Goal: Navigation & Orientation: Find specific page/section

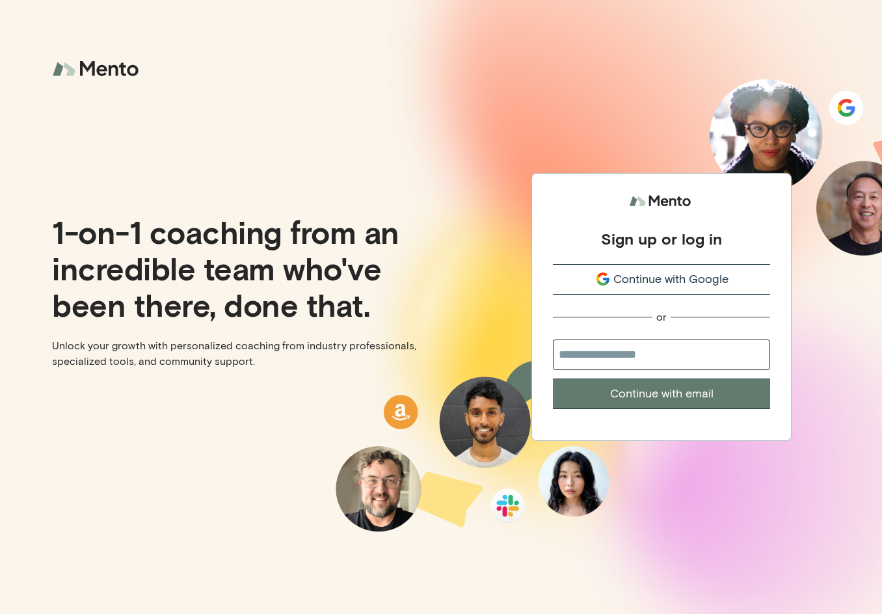
click at [634, 358] on input "email" at bounding box center [661, 355] width 217 height 31
type input "**********"
click at [661, 393] on button "Continue with email" at bounding box center [661, 394] width 217 height 31
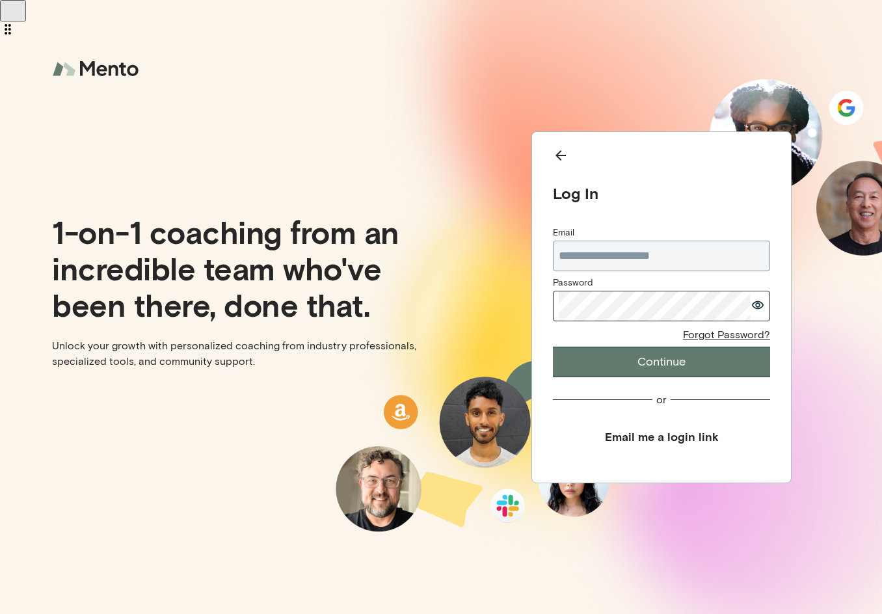
click at [627, 361] on button "Continue" at bounding box center [661, 362] width 217 height 31
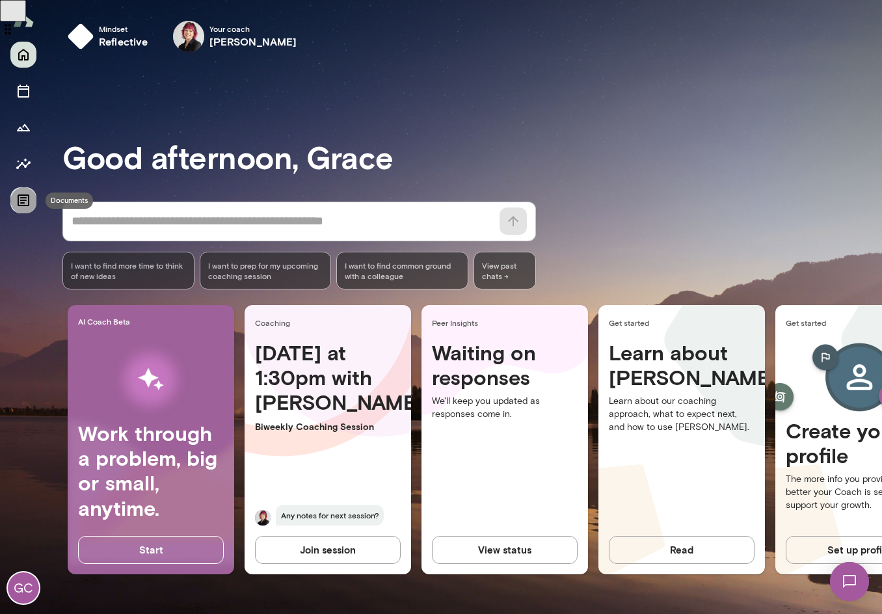
click at [22, 195] on icon "Documents" at bounding box center [24, 201] width 12 height 12
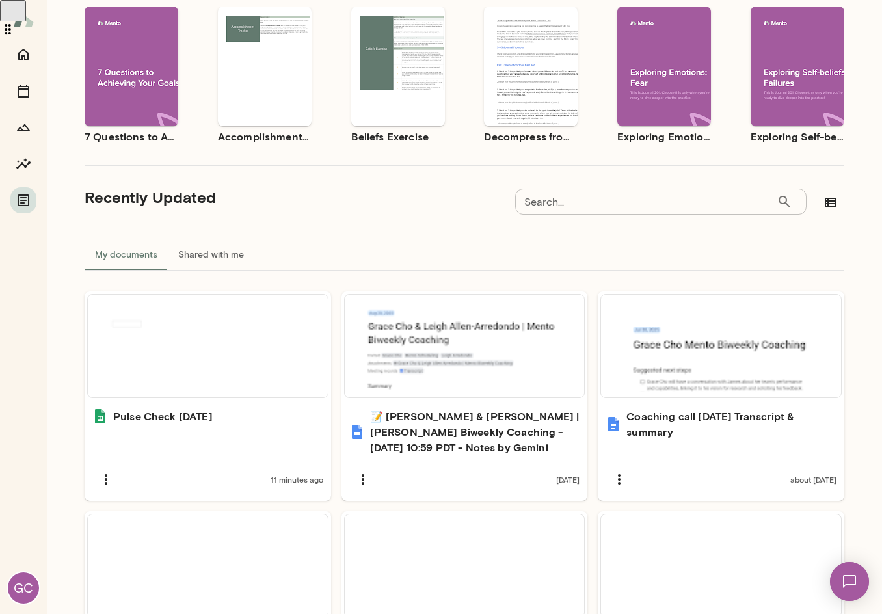
scroll to position [122, 0]
click at [241, 383] on div at bounding box center [208, 347] width 230 height 92
